Goal: Task Accomplishment & Management: Use online tool/utility

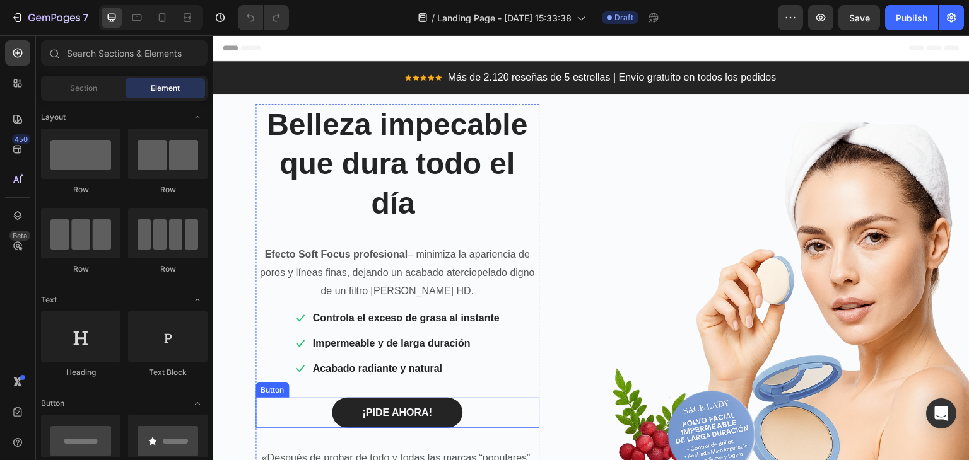
click at [438, 406] on link "¡PIDE AHORA!" at bounding box center [397, 413] width 131 height 30
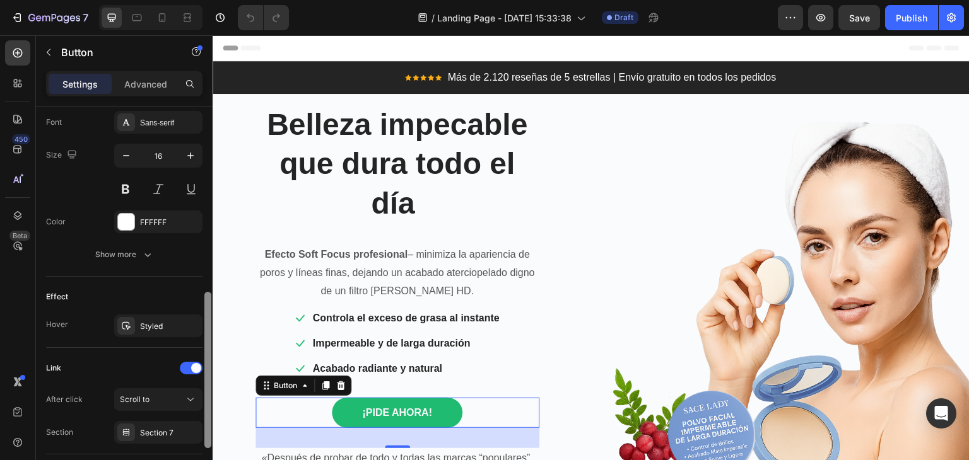
scroll to position [497, 0]
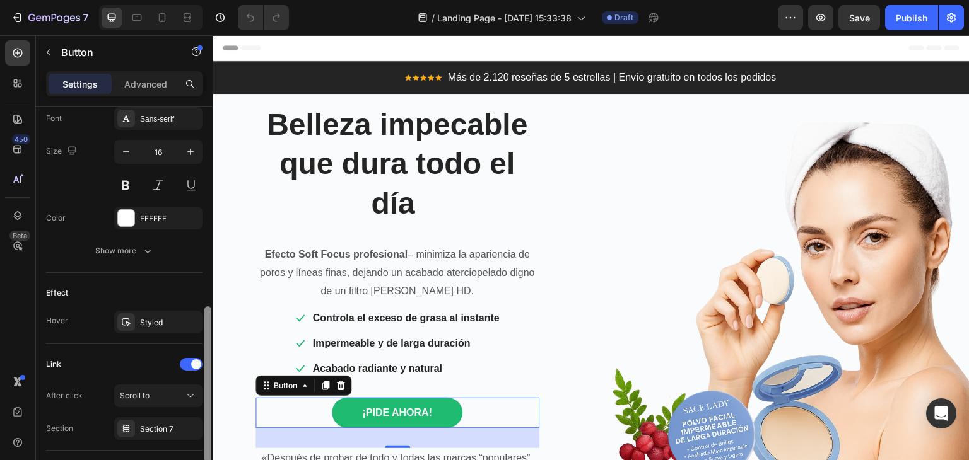
drag, startPoint x: 207, startPoint y: 241, endPoint x: 207, endPoint y: 435, distance: 193.6
click at [207, 435] on div at bounding box center [207, 385] width 7 height 156
click at [175, 401] on button "Scroll to" at bounding box center [158, 396] width 88 height 23
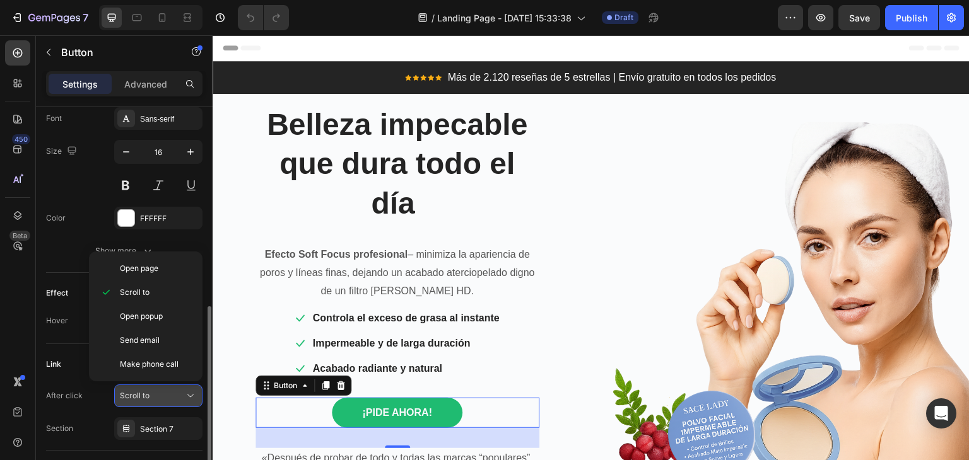
click at [175, 401] on button "Scroll to" at bounding box center [158, 396] width 88 height 23
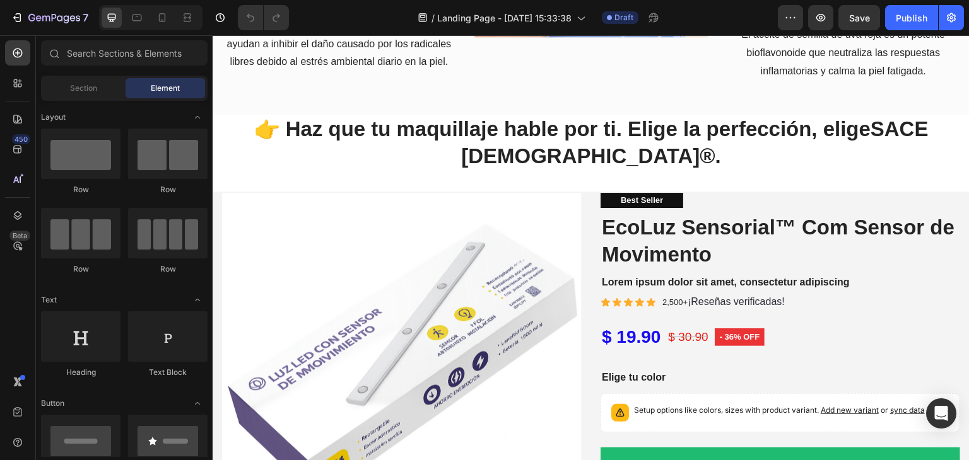
scroll to position [2625, 0]
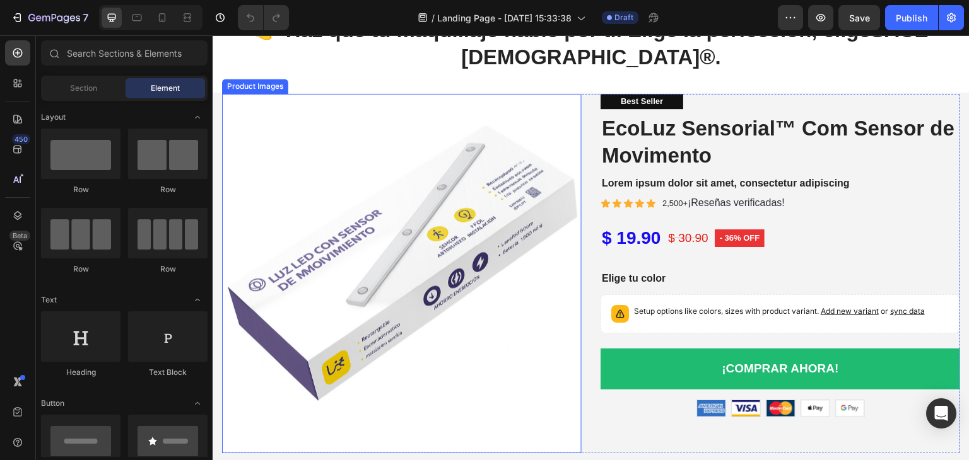
click at [457, 283] on img at bounding box center [402, 274] width 360 height 360
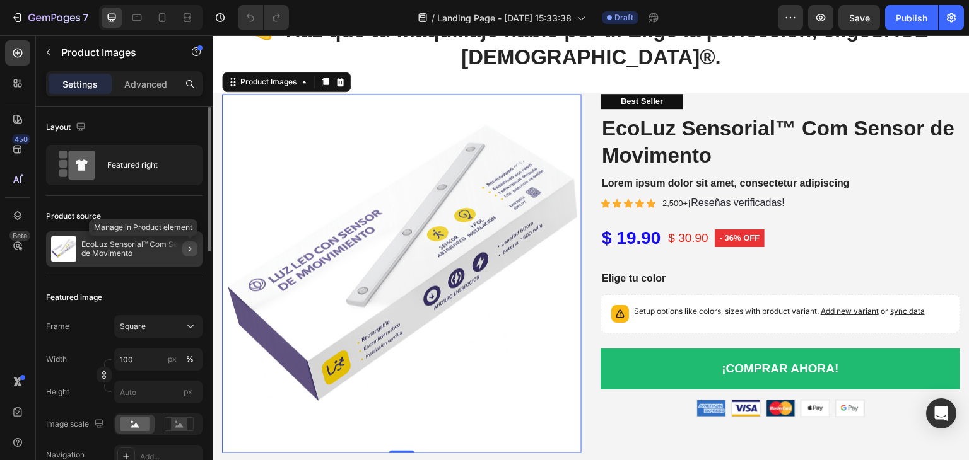
click at [189, 255] on button "button" at bounding box center [189, 249] width 15 height 15
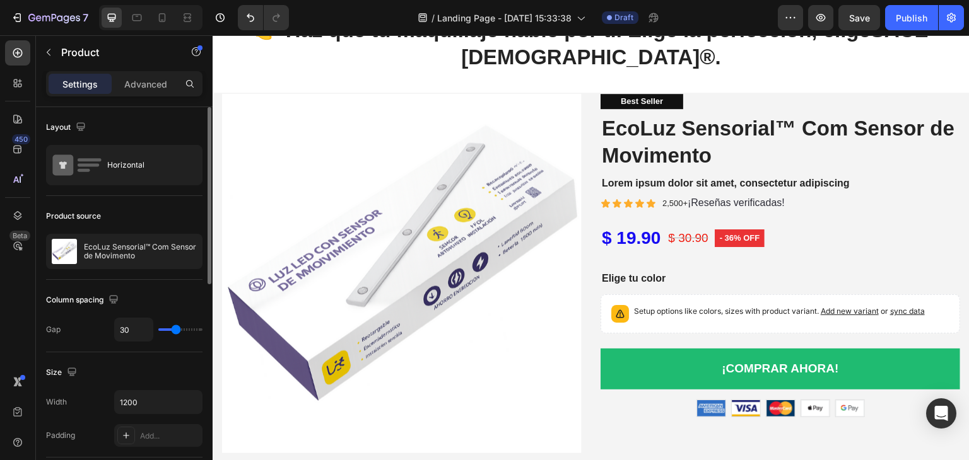
click at [129, 254] on p "EcoLuz Sensorial™ Com Sensor de Movimento" at bounding box center [140, 252] width 113 height 18
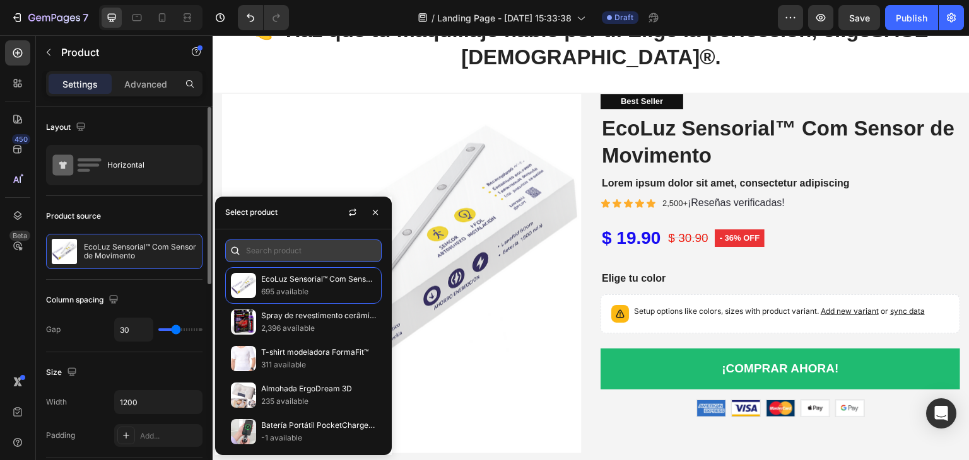
click at [280, 254] on input "text" at bounding box center [303, 251] width 156 height 23
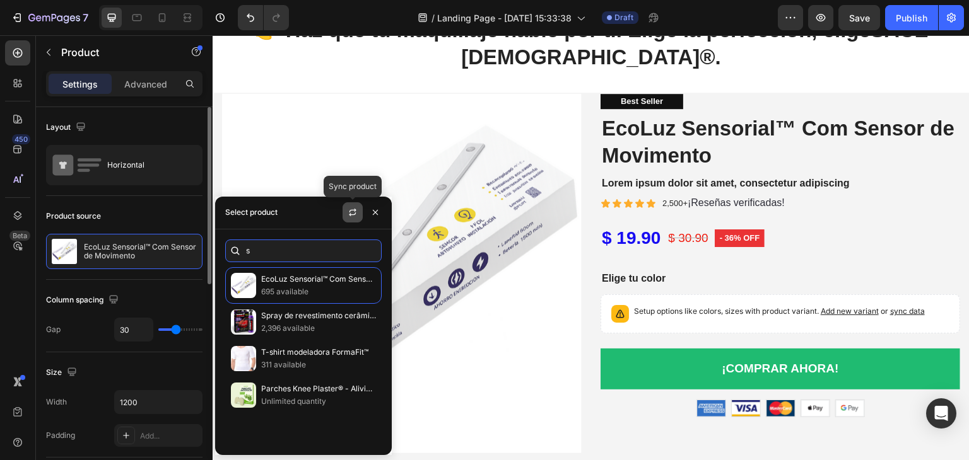
type input "s"
click at [356, 210] on icon "button" at bounding box center [353, 213] width 10 height 10
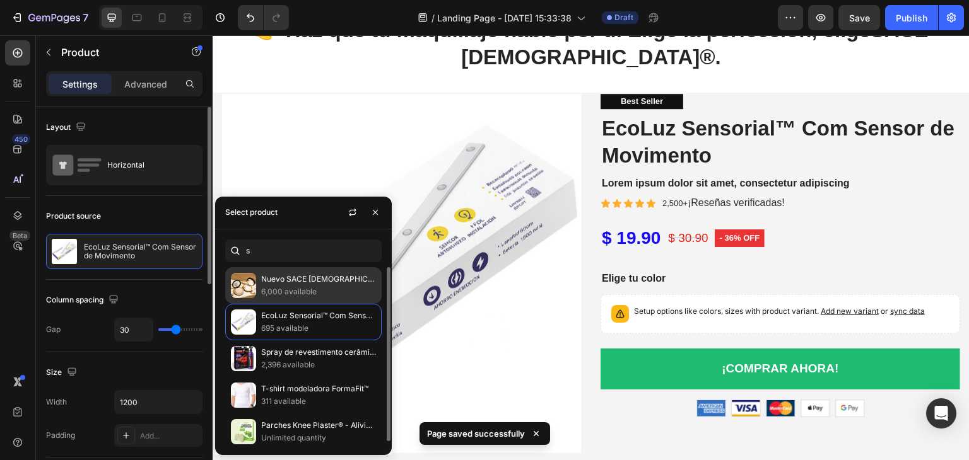
click at [267, 278] on p "Nuevo SACE [DEMOGRAPHIC_DATA]®" at bounding box center [318, 279] width 115 height 13
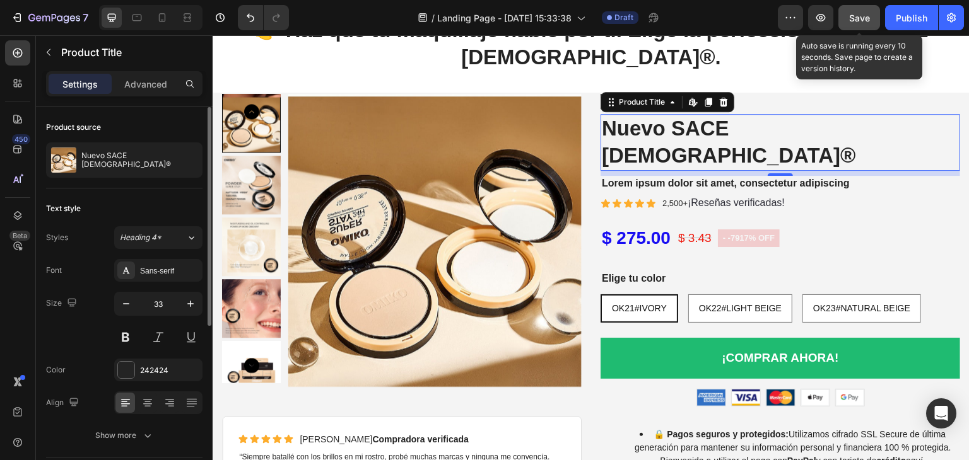
click at [859, 15] on span "Save" at bounding box center [859, 18] width 21 height 11
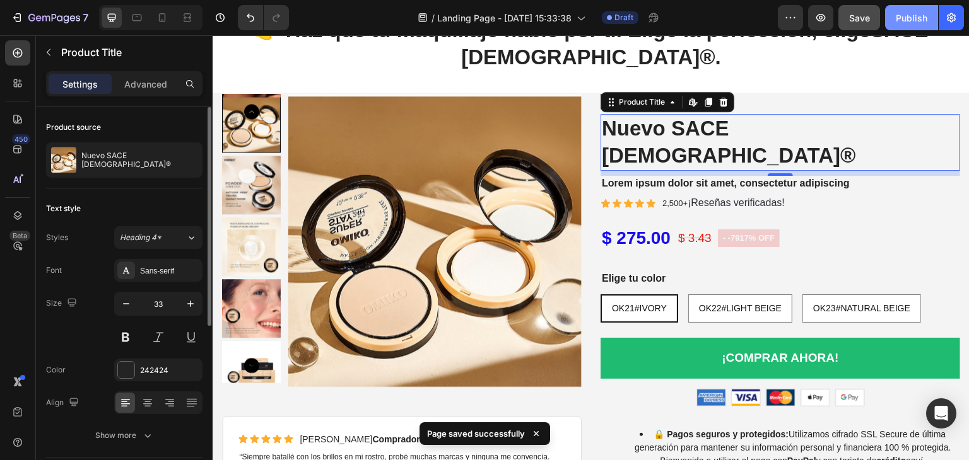
click at [898, 25] on button "Publish" at bounding box center [911, 17] width 53 height 25
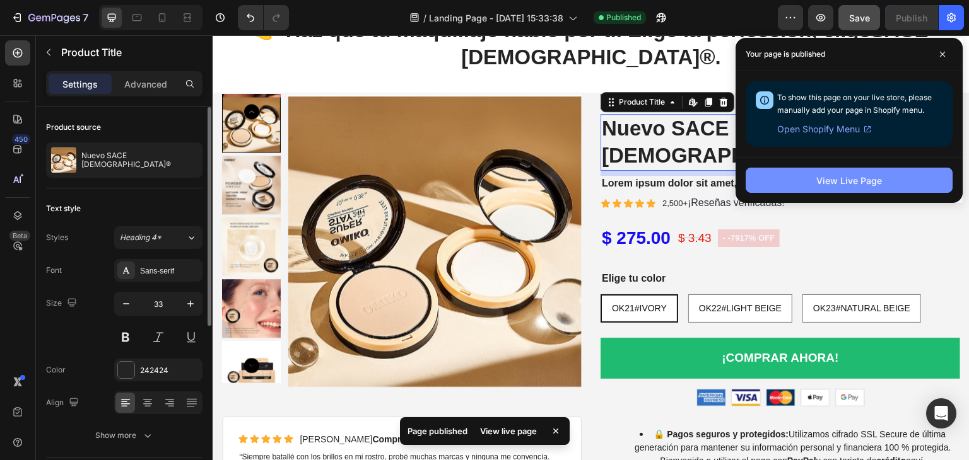
click at [848, 180] on div "View Live Page" at bounding box center [849, 180] width 66 height 13
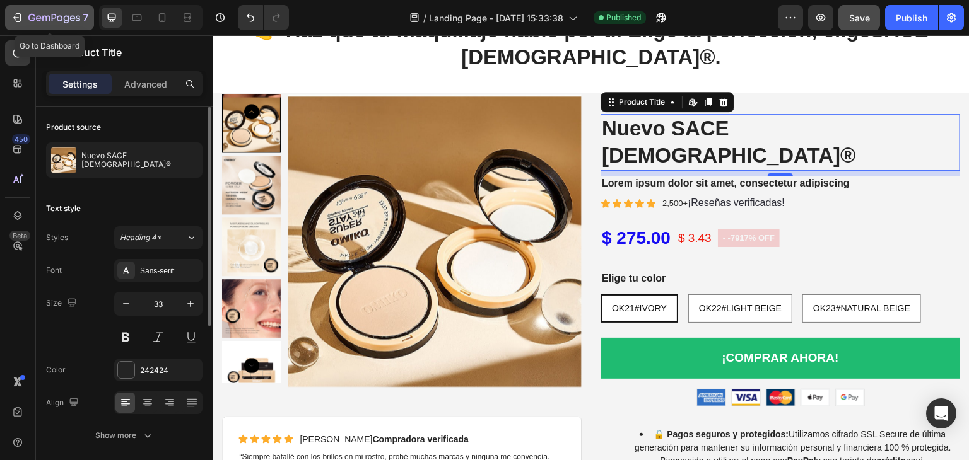
click at [64, 15] on icon "button" at bounding box center [54, 18] width 52 height 11
